Goal: Transaction & Acquisition: Purchase product/service

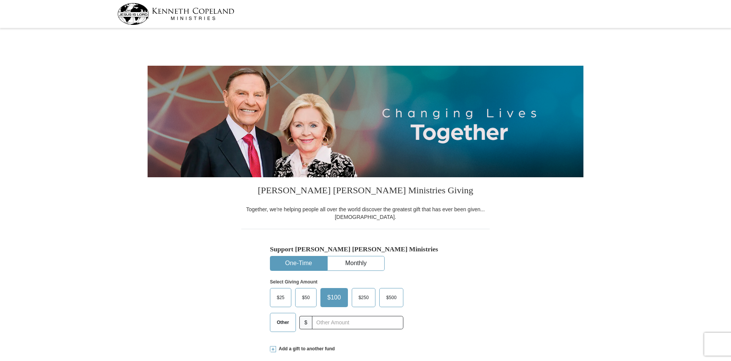
select select "TN"
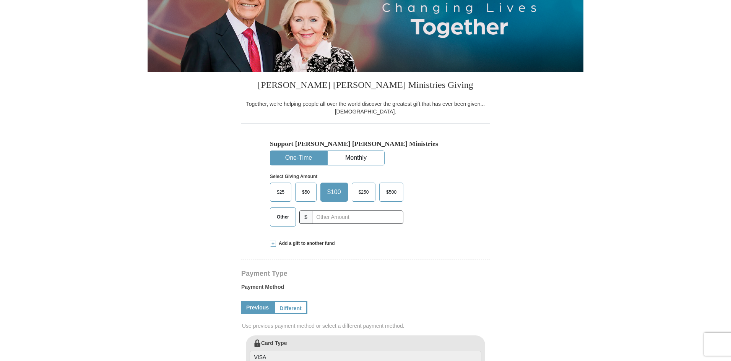
scroll to position [115, 0]
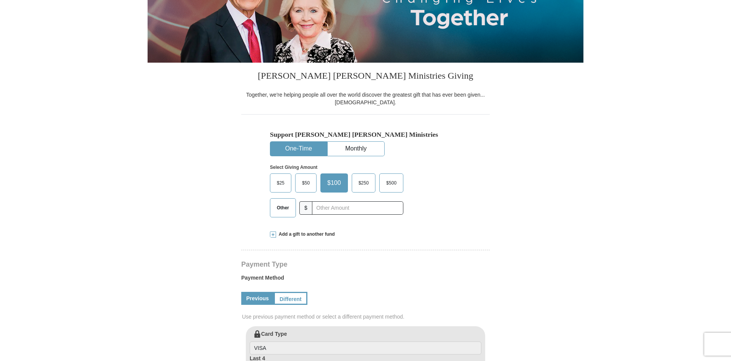
click at [272, 235] on span at bounding box center [273, 235] width 6 height 6
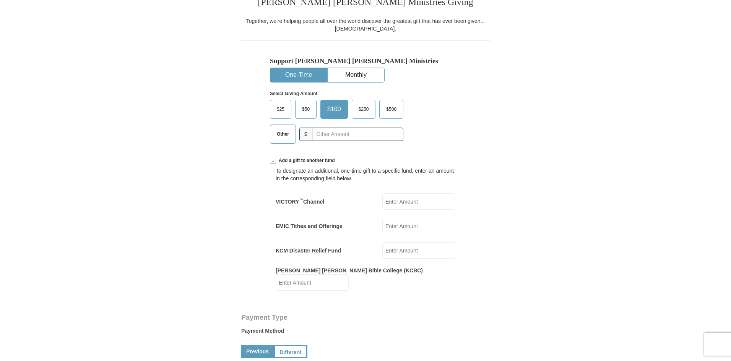
scroll to position [191, 0]
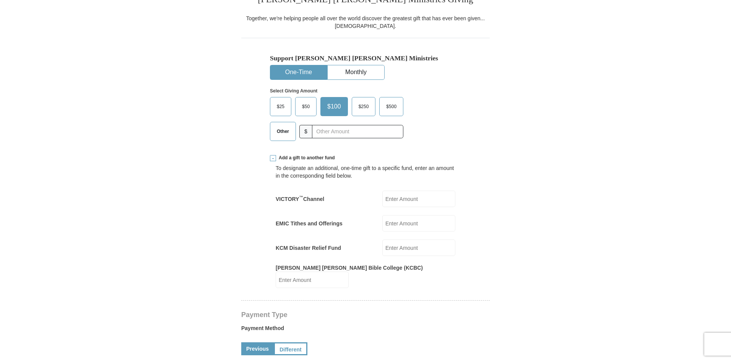
click at [387, 225] on input "EMIC Tithes and Offerings" at bounding box center [418, 223] width 73 height 16
click at [411, 225] on input "EMIC Tithes and Offerings" at bounding box center [418, 223] width 73 height 16
type input "355"
click at [392, 196] on input "VICTORY ™ Channel" at bounding box center [418, 199] width 73 height 16
type input "355"
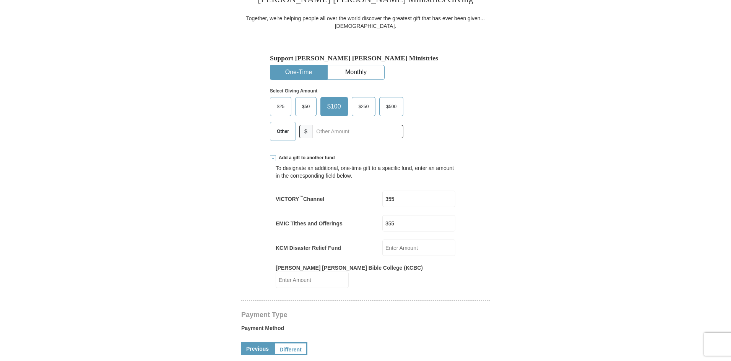
click at [539, 158] on form "Kenneth Copeland Ministries Giving Together, we're helping people all over the …" at bounding box center [366, 326] width 436 height 975
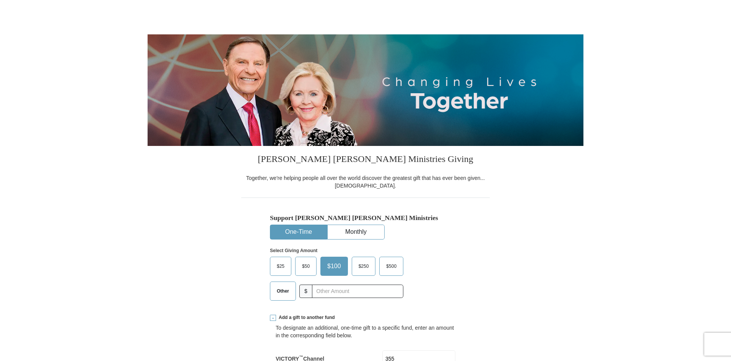
scroll to position [153, 0]
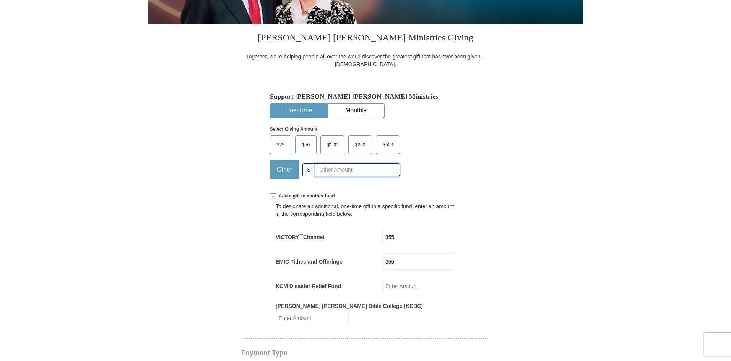
click at [325, 168] on input "text" at bounding box center [357, 169] width 85 height 13
click at [563, 159] on form "Kenneth Copeland Ministries Giving Together, we're helping people all over the …" at bounding box center [366, 365] width 436 height 975
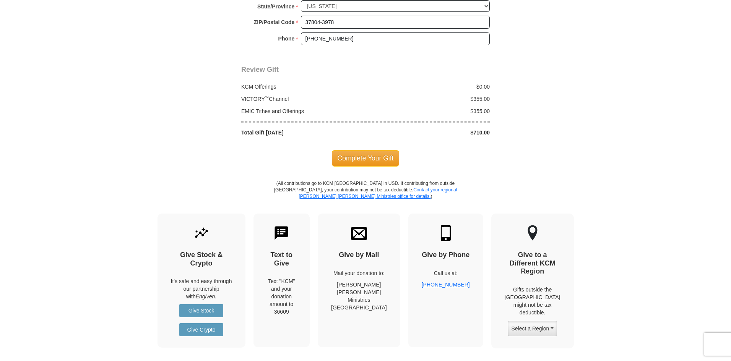
scroll to position [803, 0]
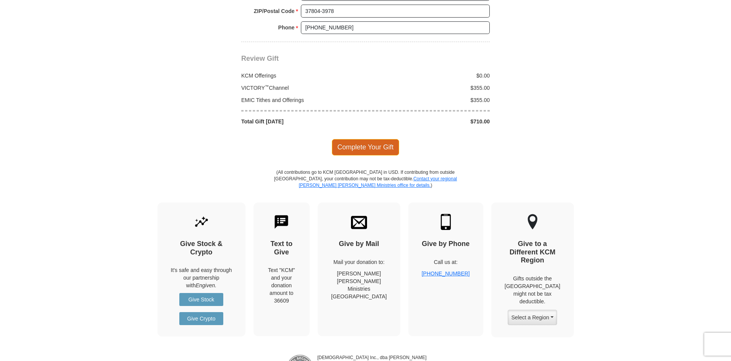
click at [360, 141] on span "Complete Your Gift" at bounding box center [366, 147] width 68 height 16
